Goal: Information Seeking & Learning: Learn about a topic

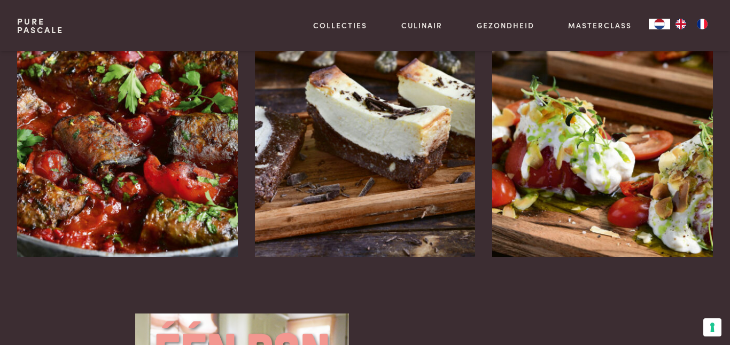
scroll to position [1501, 0]
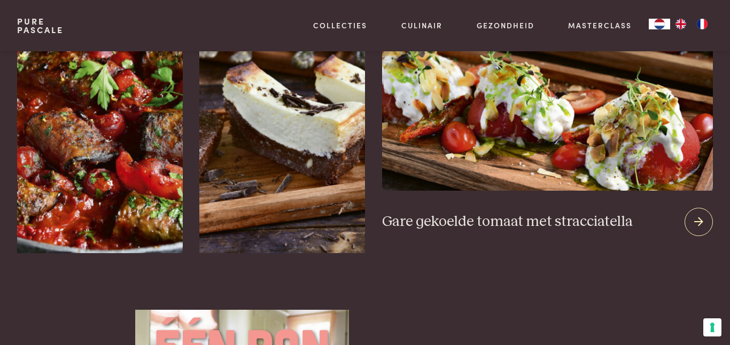
click at [703, 223] on icon at bounding box center [698, 222] width 9 height 16
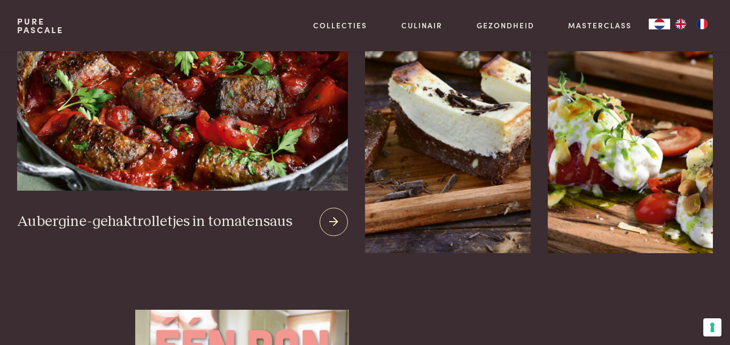
click at [82, 151] on img at bounding box center [182, 62] width 331 height 258
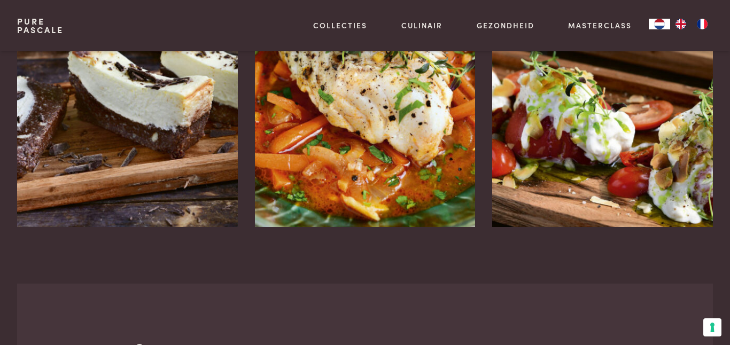
scroll to position [2090, 0]
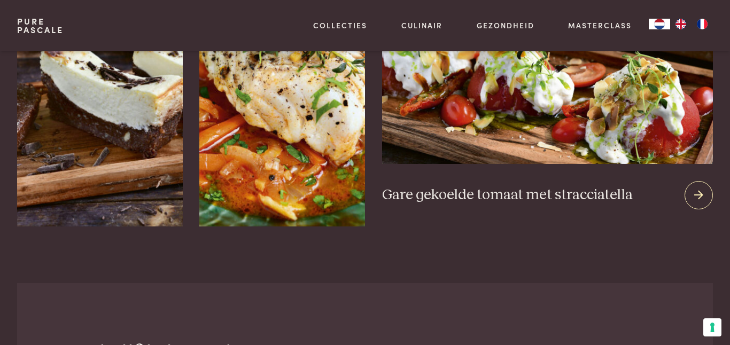
click at [686, 200] on div at bounding box center [699, 195] width 28 height 28
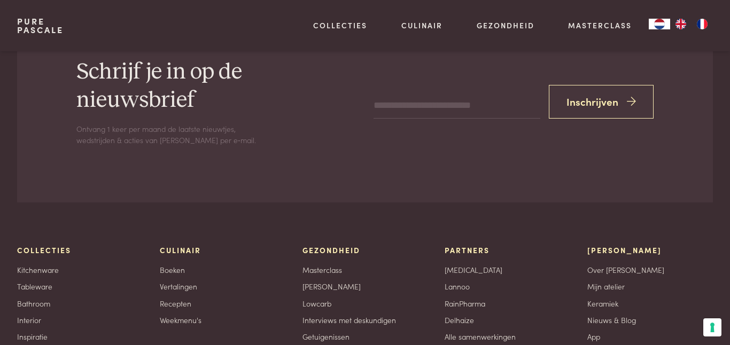
scroll to position [2375, 0]
